Goal: Task Accomplishment & Management: Manage account settings

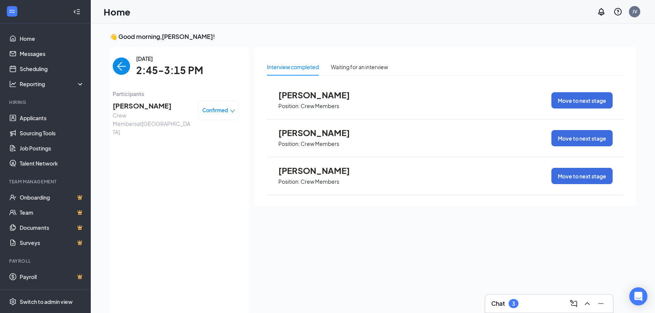
scroll to position [3, 0]
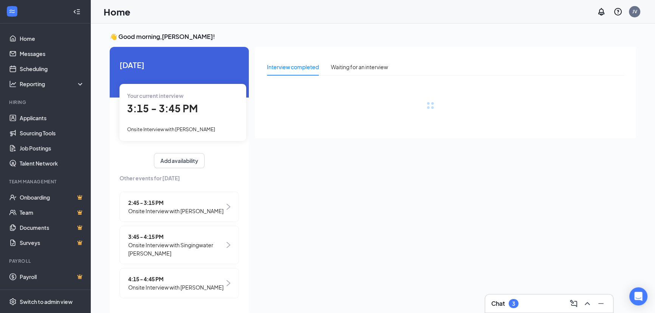
click at [212, 128] on span "Onsite Interview with [PERSON_NAME]" at bounding box center [171, 129] width 88 height 6
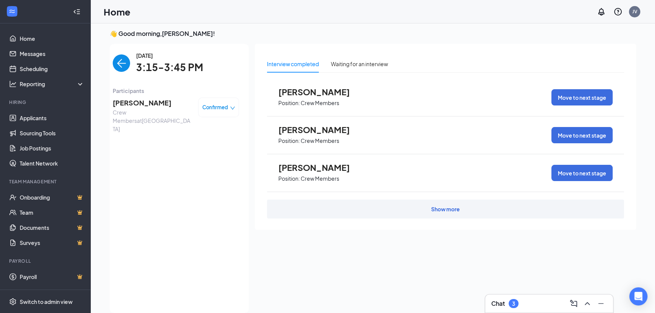
click at [127, 103] on span "[PERSON_NAME]" at bounding box center [152, 103] width 79 height 11
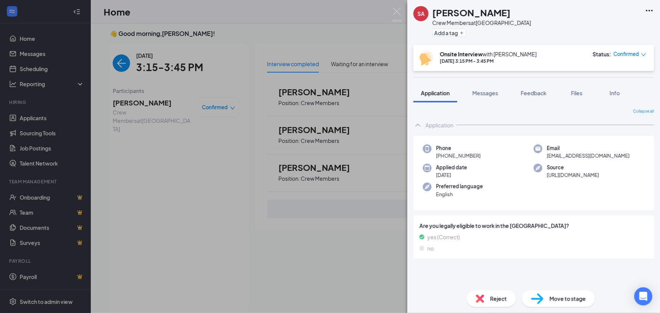
click at [559, 301] on span "Move to stage" at bounding box center [568, 299] width 36 height 8
type input "Hiring Complete (final stage)"
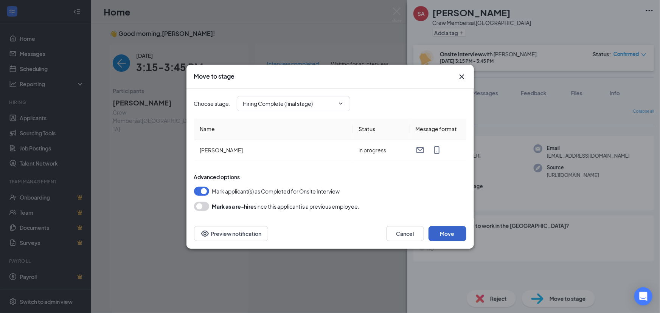
click at [447, 235] on button "Move" at bounding box center [448, 233] width 38 height 15
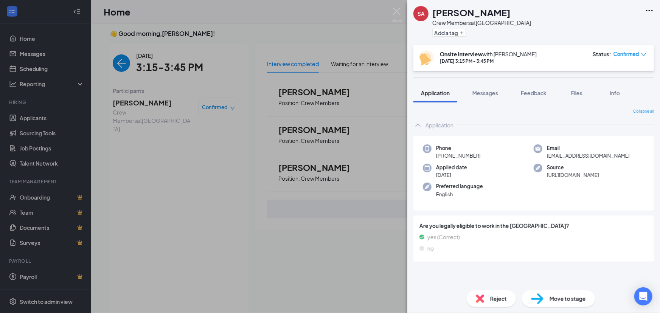
click at [168, 71] on div "SA [PERSON_NAME] Crew Members at [GEOGRAPHIC_DATA] Add a tag Onsite Interview w…" at bounding box center [330, 156] width 660 height 313
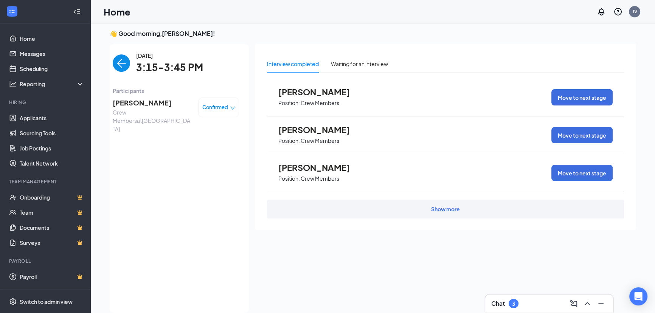
click at [119, 62] on img "back-button" at bounding box center [121, 62] width 17 height 17
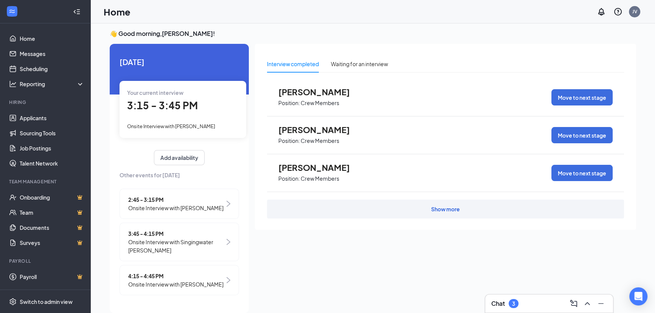
click at [189, 210] on span "Onsite Interview with [PERSON_NAME]" at bounding box center [175, 208] width 95 height 8
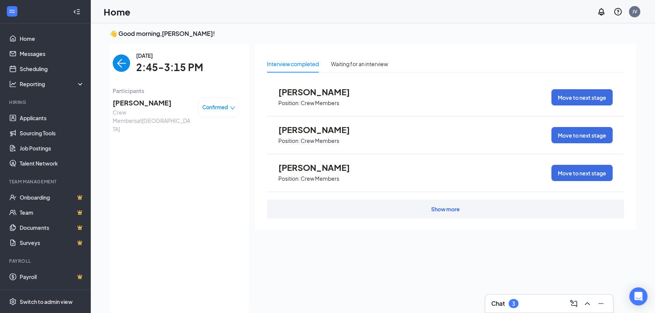
click at [141, 100] on span "[PERSON_NAME]" at bounding box center [152, 103] width 79 height 11
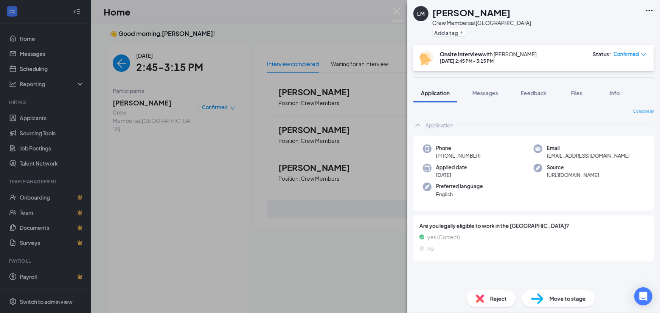
click at [560, 298] on span "Move to stage" at bounding box center [568, 299] width 36 height 8
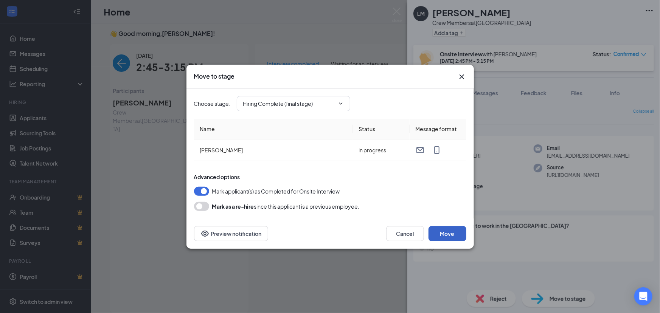
click at [448, 238] on button "Move" at bounding box center [448, 233] width 38 height 15
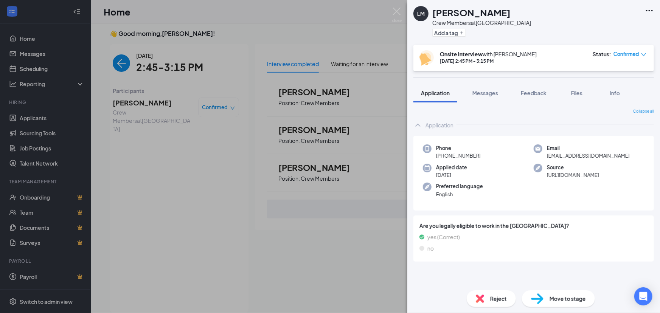
click at [248, 144] on div "[PERSON_NAME] Crew Members at [GEOGRAPHIC_DATA] Add a tag Onsite Interview with…" at bounding box center [330, 156] width 660 height 313
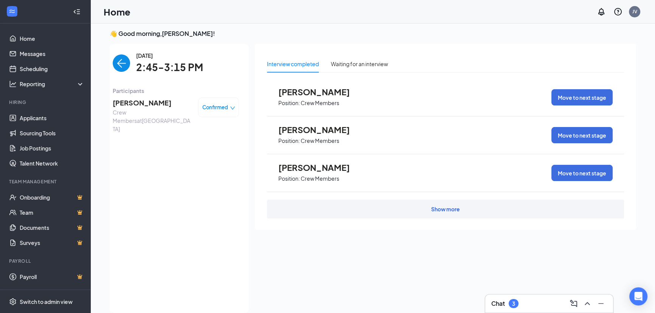
click at [128, 64] on img "back-button" at bounding box center [121, 62] width 17 height 17
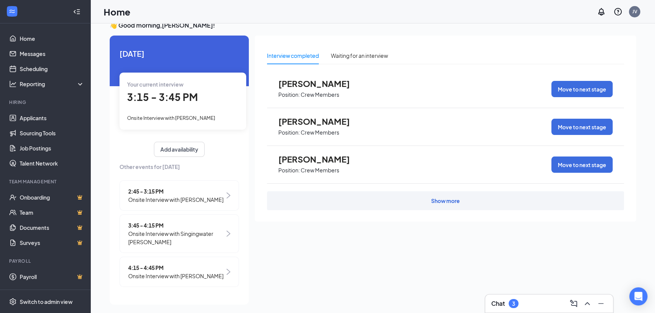
scroll to position [16, 0]
